Goal: Task Accomplishment & Management: Use online tool/utility

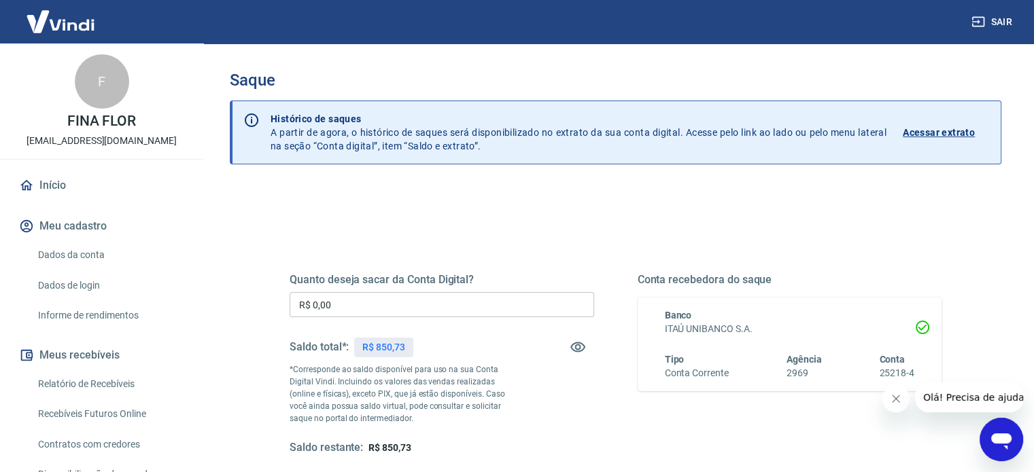
click at [274, 309] on div "Quanto deseja sacar da Conta Digital? R$ 0,00 ​ Saldo total*: R$ 850,73 *Corres…" at bounding box center [615, 371] width 685 height 316
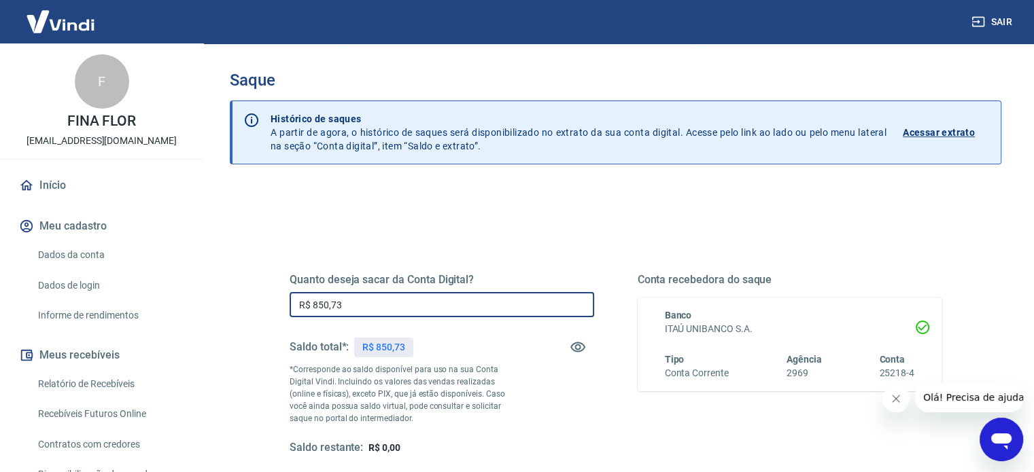
type input "R$ 850,73"
click at [891, 401] on icon "Fechar mensagem da empresa" at bounding box center [896, 399] width 11 height 11
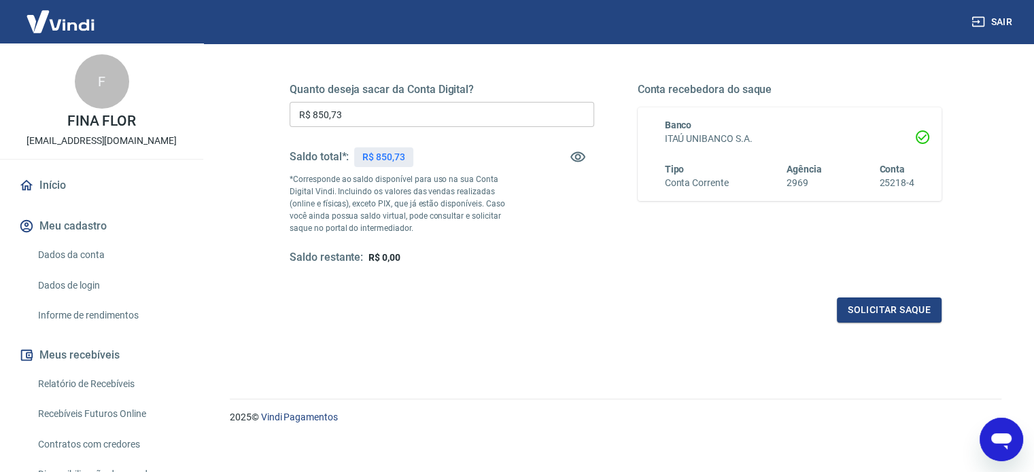
scroll to position [192, 0]
click at [912, 300] on button "Solicitar saque" at bounding box center [889, 308] width 105 height 25
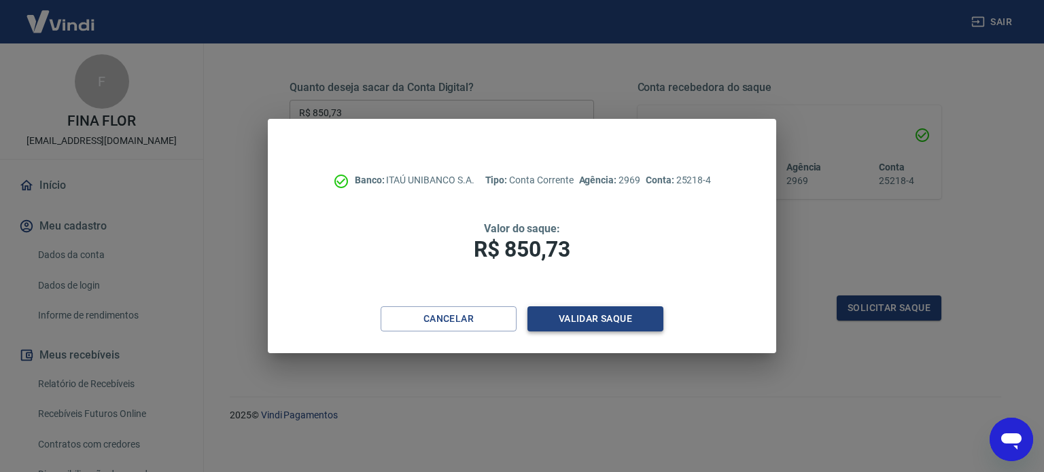
click at [636, 316] on button "Validar saque" at bounding box center [596, 319] width 136 height 25
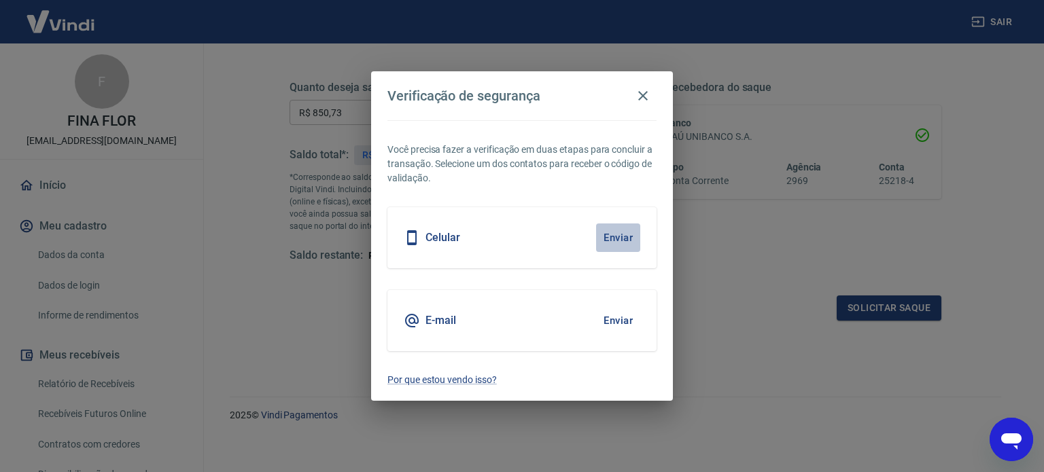
click at [608, 244] on button "Enviar" at bounding box center [618, 238] width 44 height 29
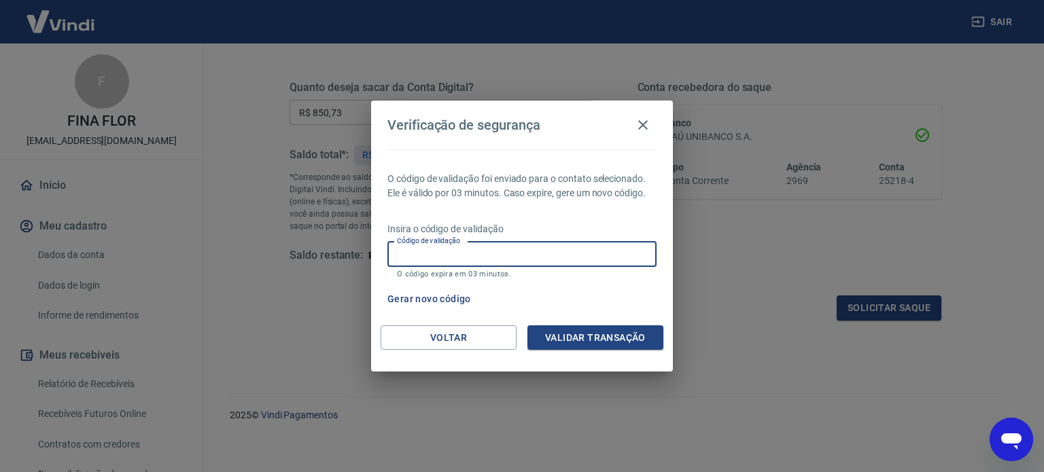
click at [547, 260] on input "Código de validação" at bounding box center [521, 254] width 269 height 25
type input "414361"
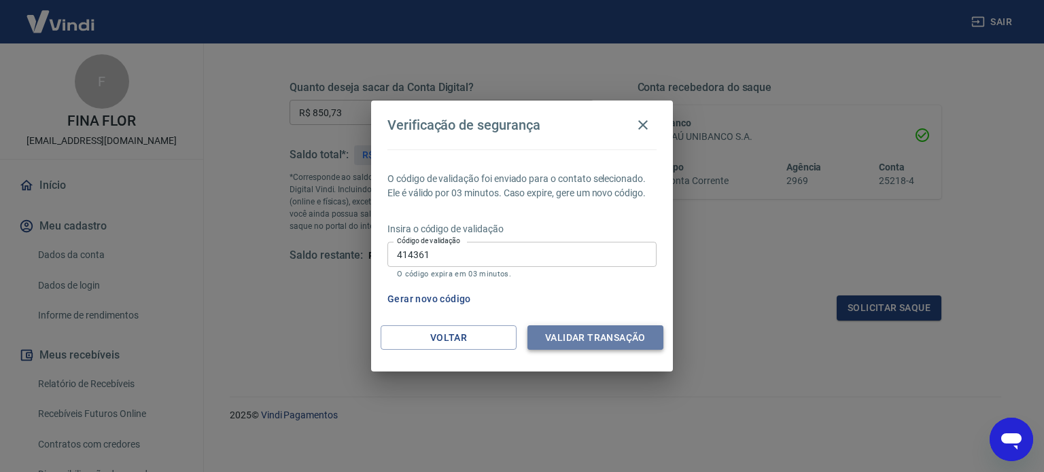
click at [556, 330] on button "Validar transação" at bounding box center [596, 338] width 136 height 25
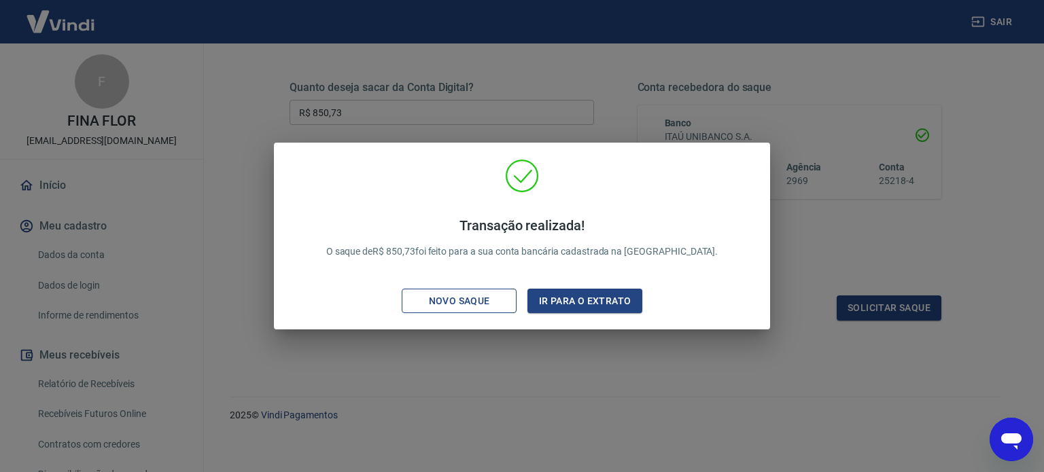
click at [487, 307] on div "Novo saque" at bounding box center [460, 301] width 94 height 17
